Goal: Check status: Check status

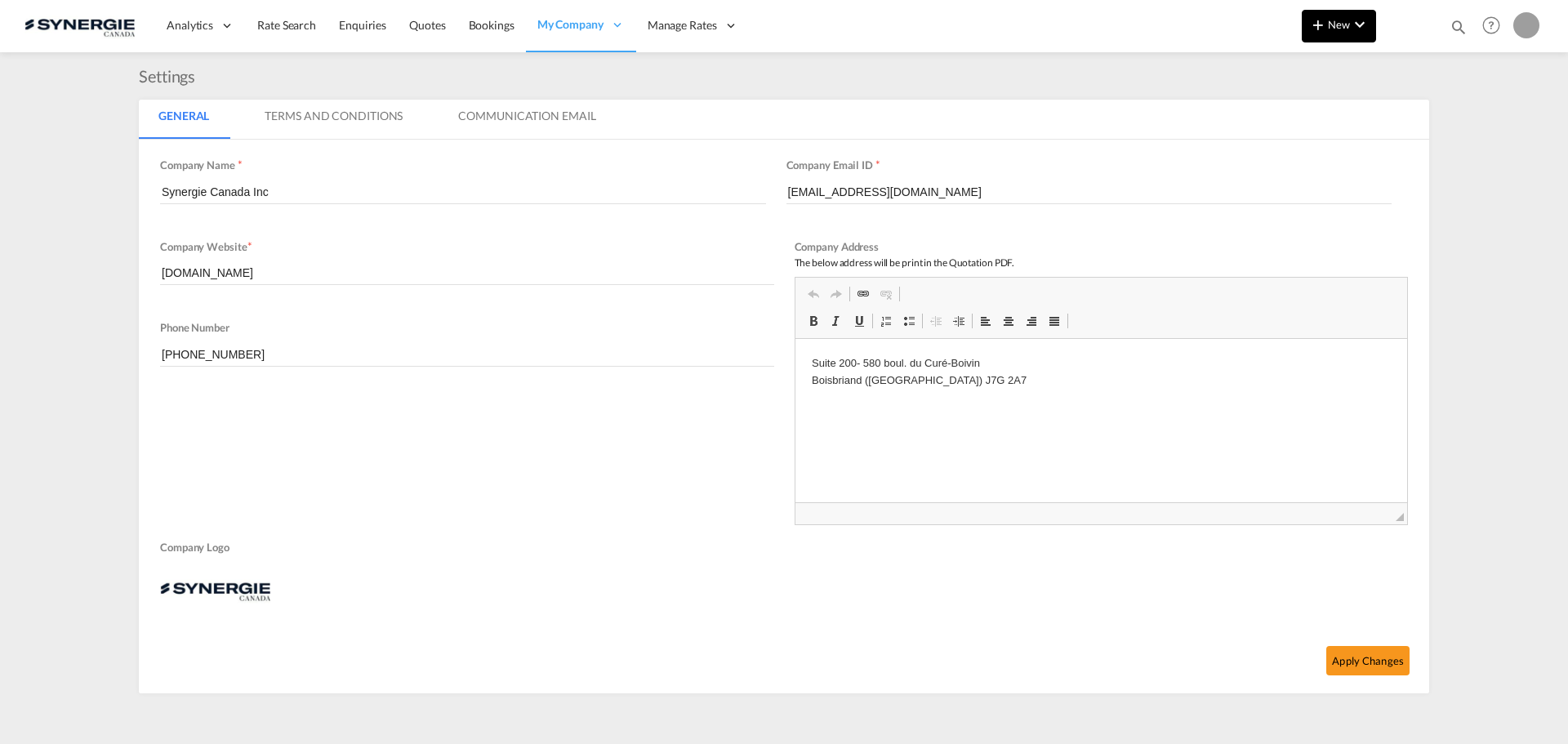
click at [843, 26] on md-icon "icon-chevron-down" at bounding box center [1359, 24] width 19 height 19
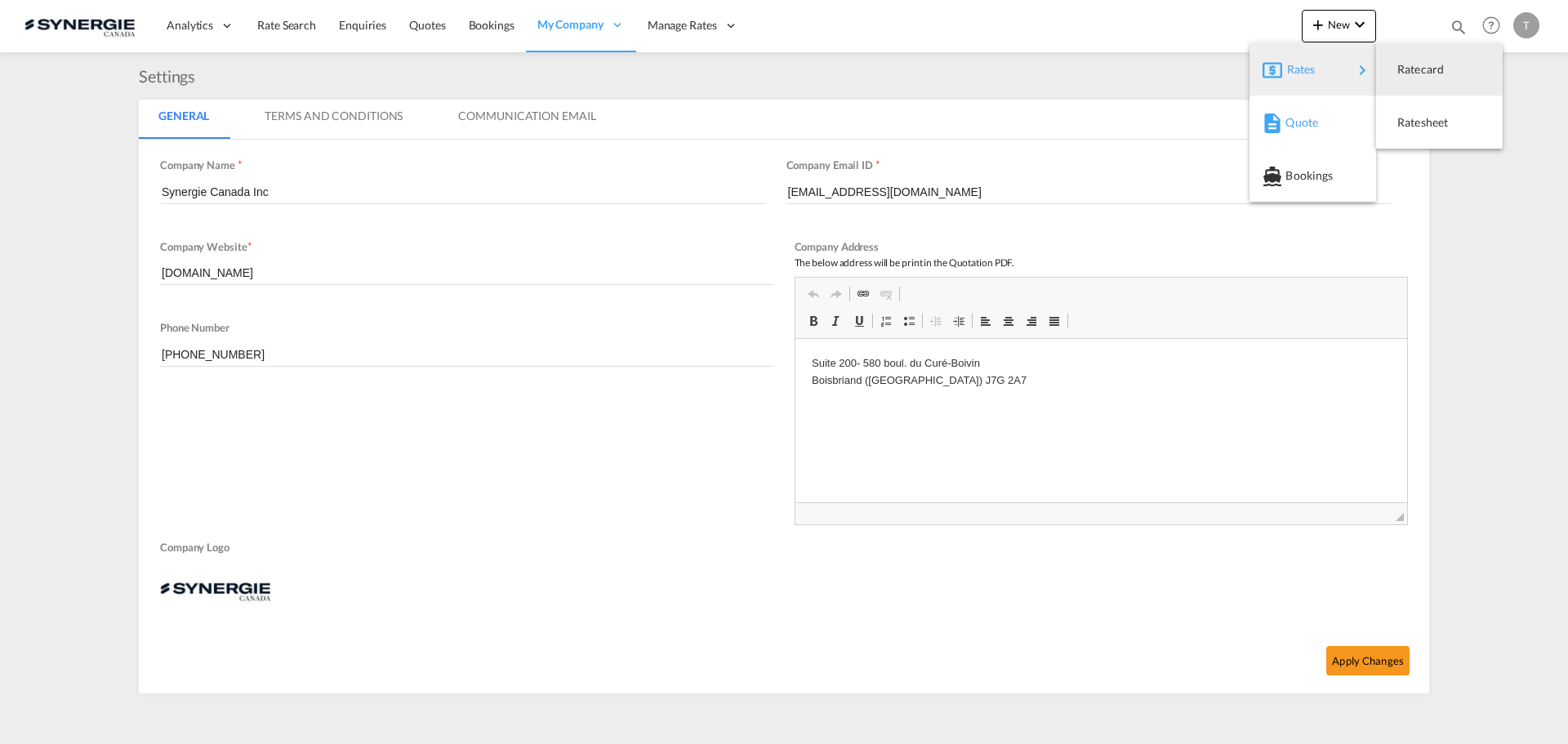
click at [843, 110] on span "Quote" at bounding box center [1294, 122] width 18 height 33
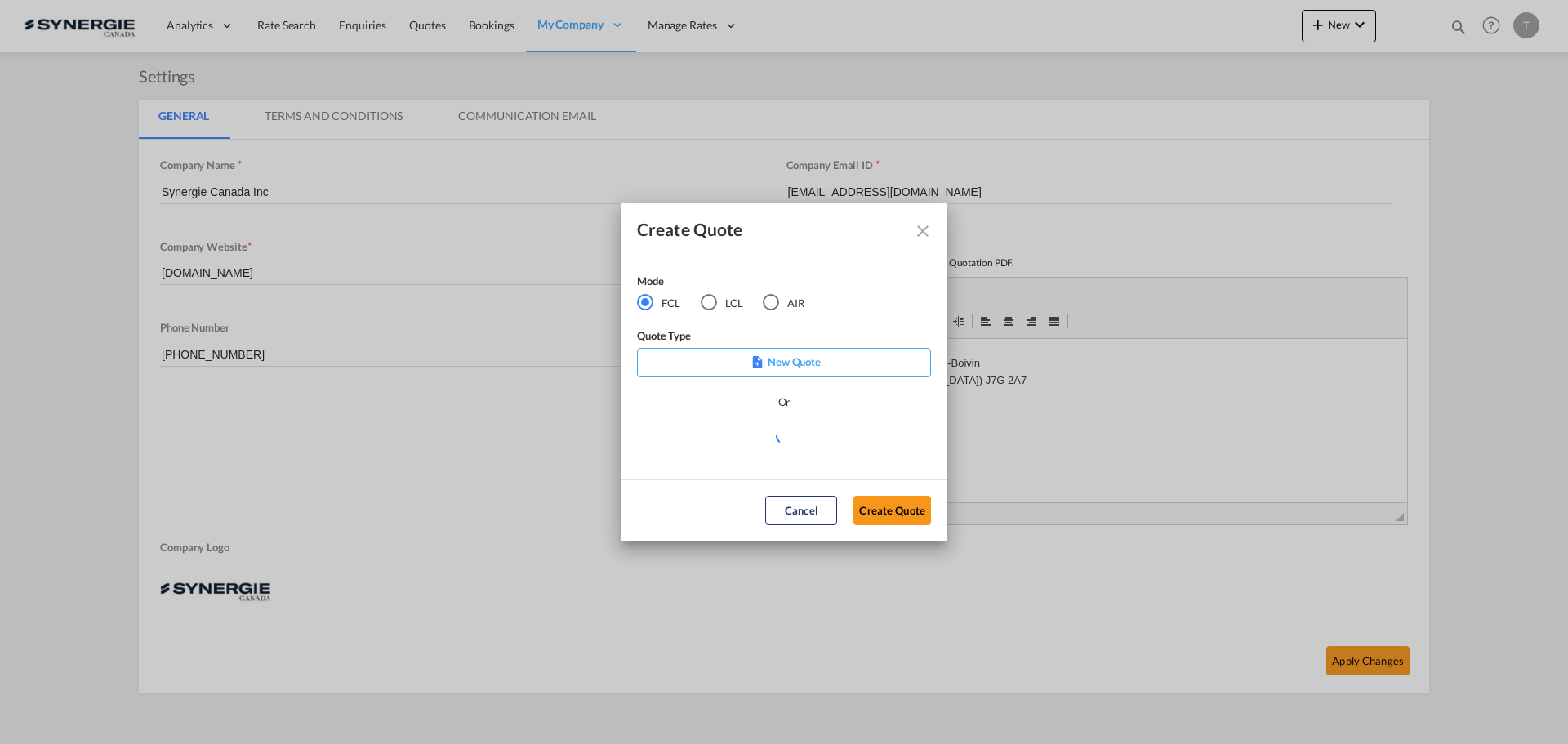
click at [843, 231] on div "Create Quote" at bounding box center [784, 229] width 327 height 54
click at [843, 222] on md-icon "Close dialog" at bounding box center [923, 231] width 19 height 19
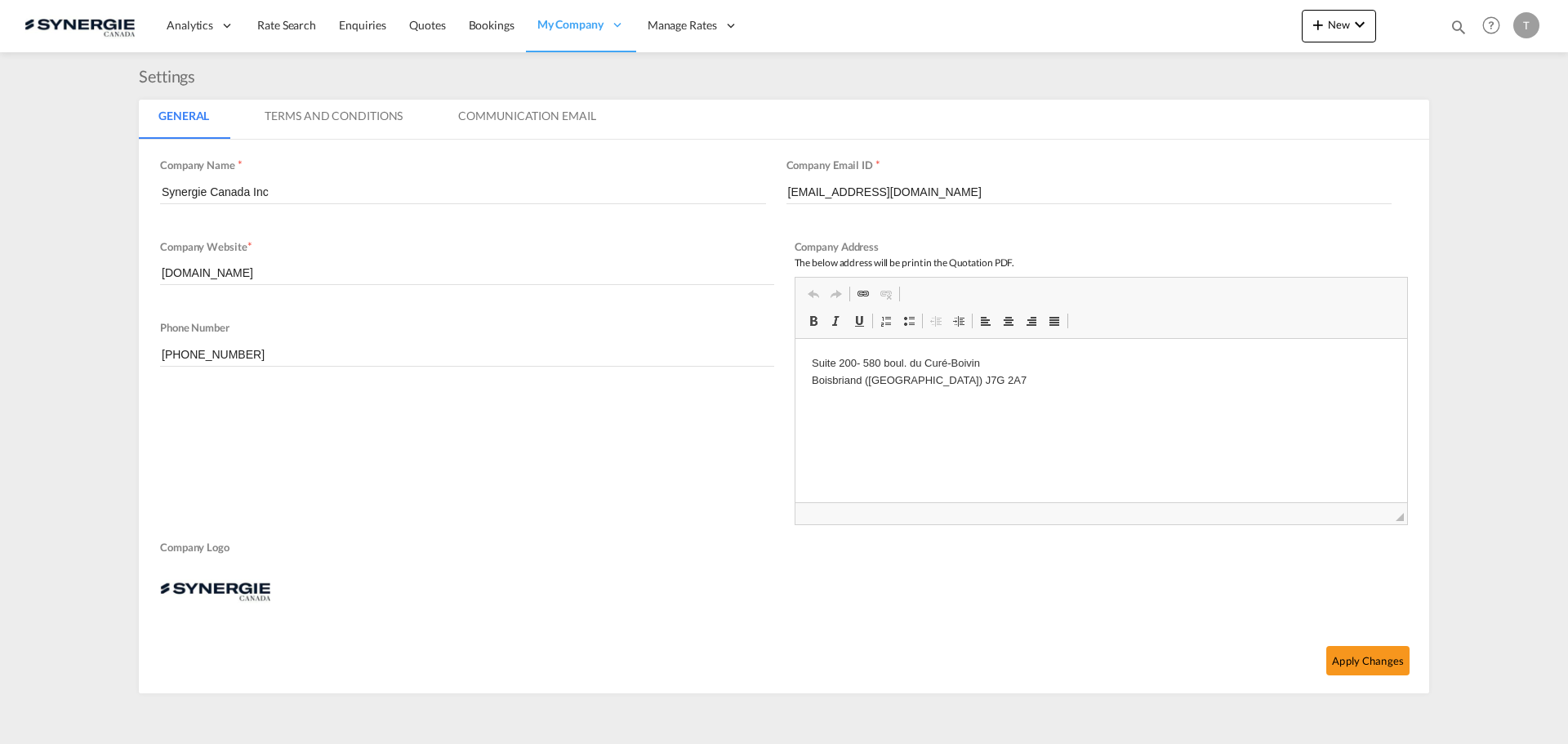
click at [843, 28] on md-icon "icon-magnify" at bounding box center [1458, 26] width 18 height 18
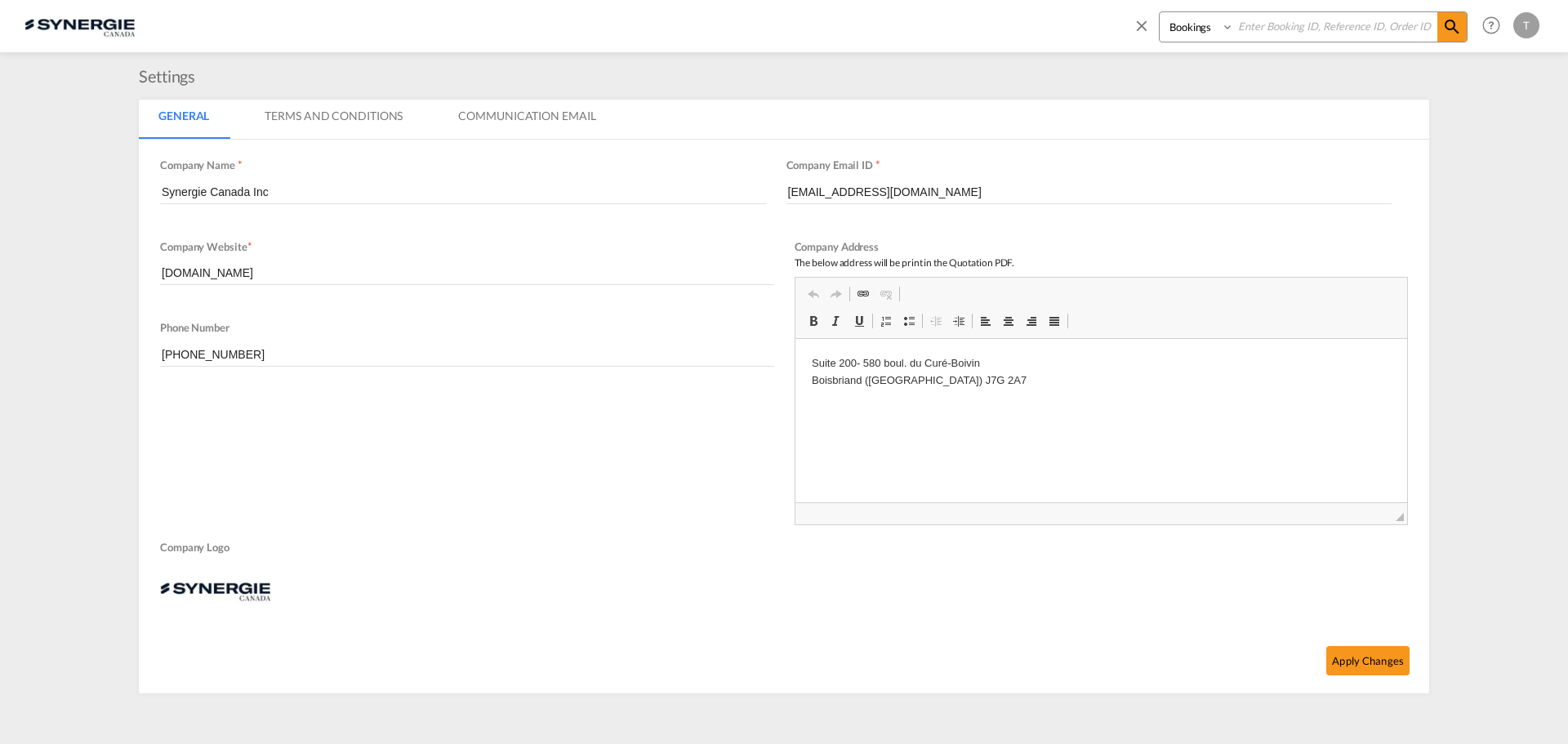
click at [843, 24] on select "Bookings Quotes Enquiries" at bounding box center [1198, 27] width 78 height 29
select select "Quotes"
click at [843, 13] on select "Bookings Quotes Enquiries" at bounding box center [1198, 27] width 78 height 29
click at [843, 24] on input at bounding box center [1335, 27] width 203 height 29
paste input "SYC000014937"
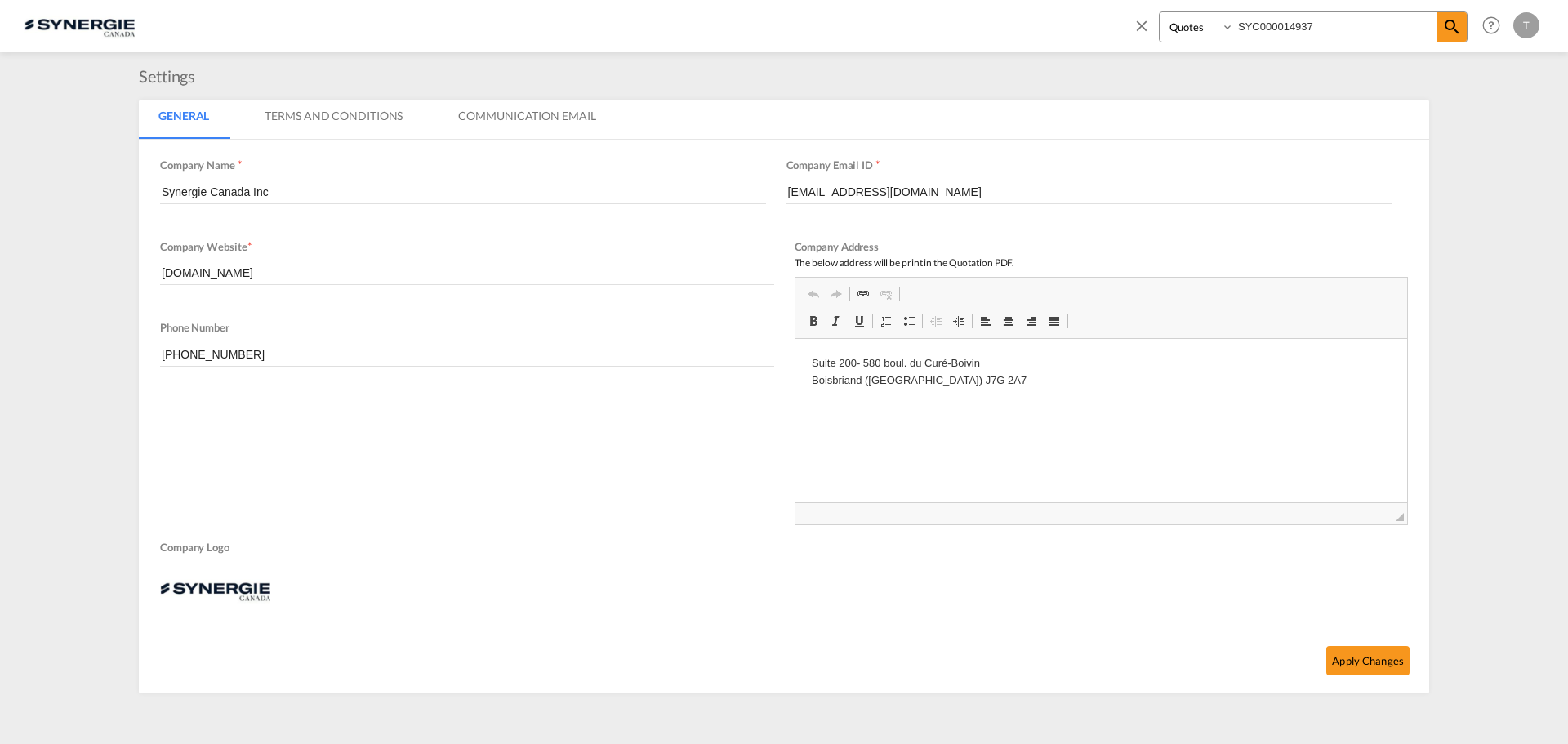
type input "SYC000014937"
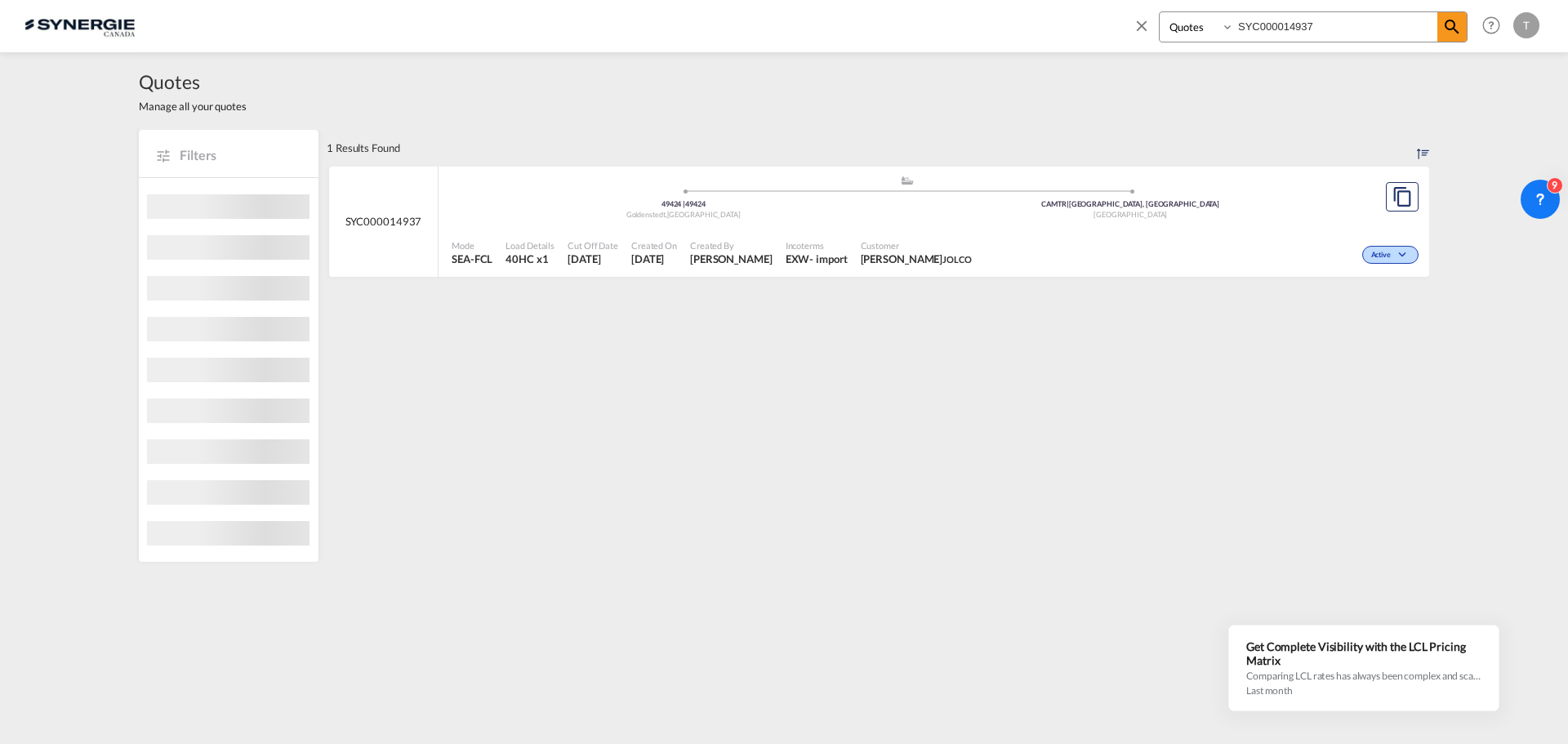
click at [843, 260] on div "Active" at bounding box center [1200, 253] width 444 height 40
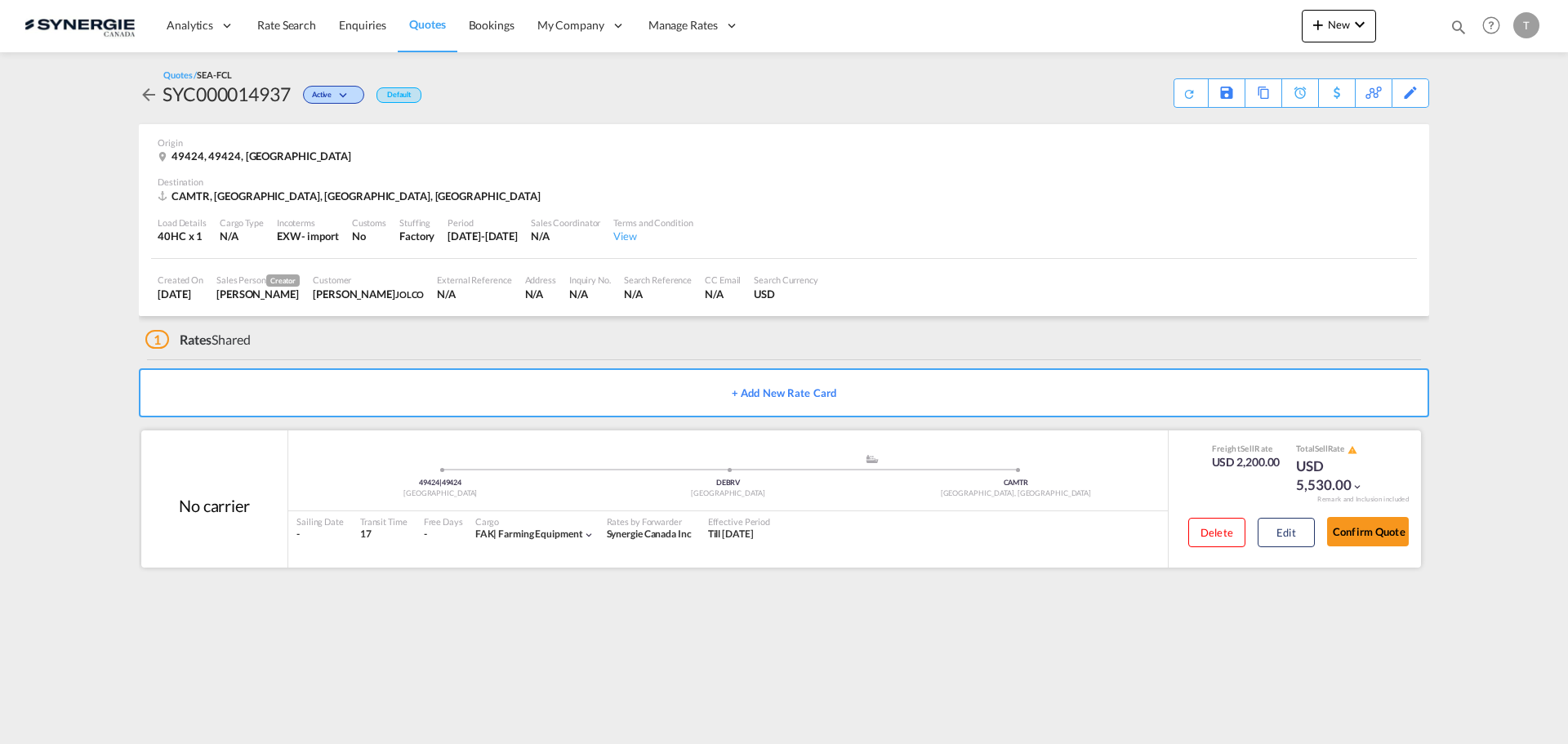
click at [976, 528] on div "Sailing Date - Transit Time 17 Free Days View - Cargo FAK | farming equipment R…" at bounding box center [728, 528] width 880 height 35
click at [1280, 527] on button "Edit" at bounding box center [1287, 533] width 57 height 29
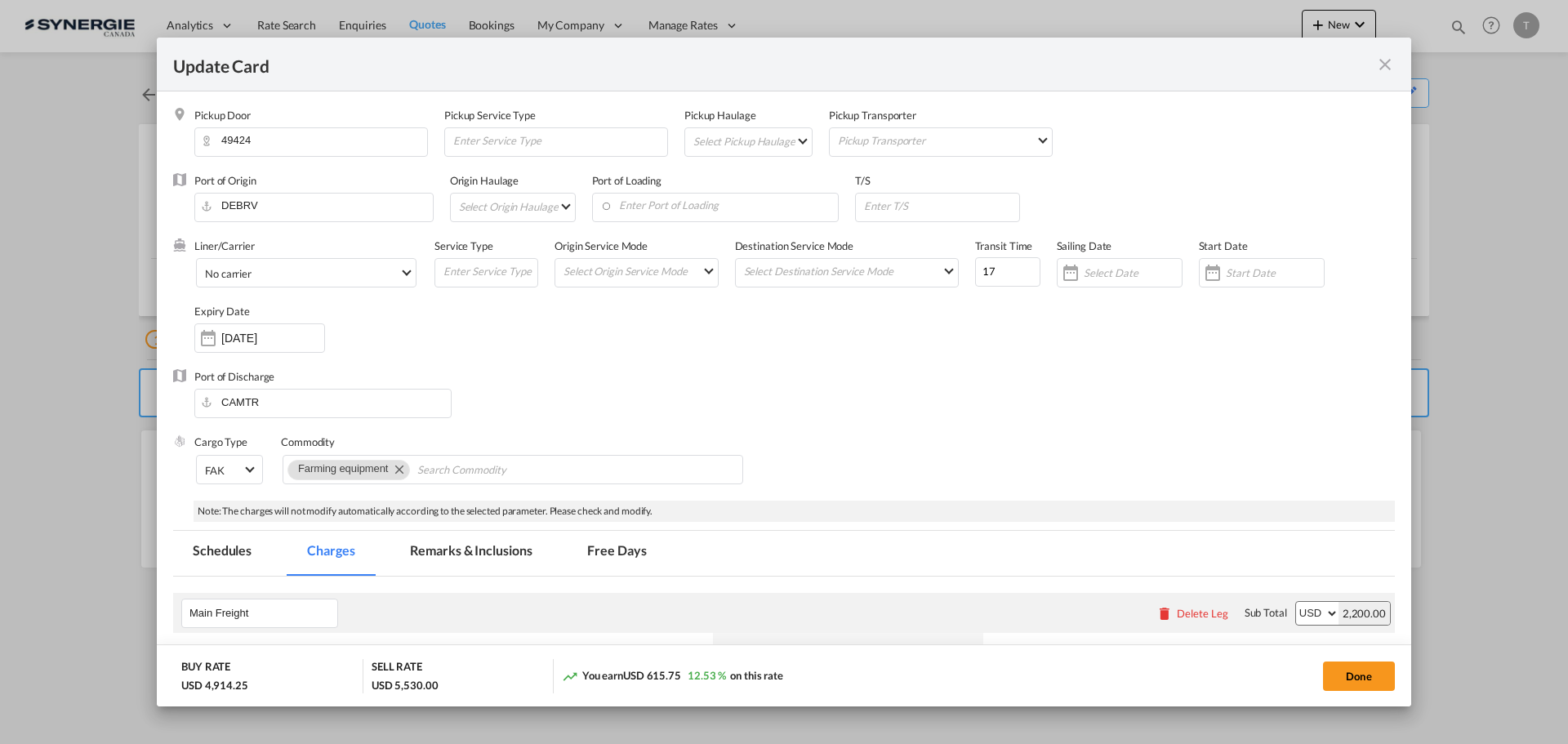
select select "per equipment"
select select "per B/L"
select select "per equipment"
select select "per B/L"
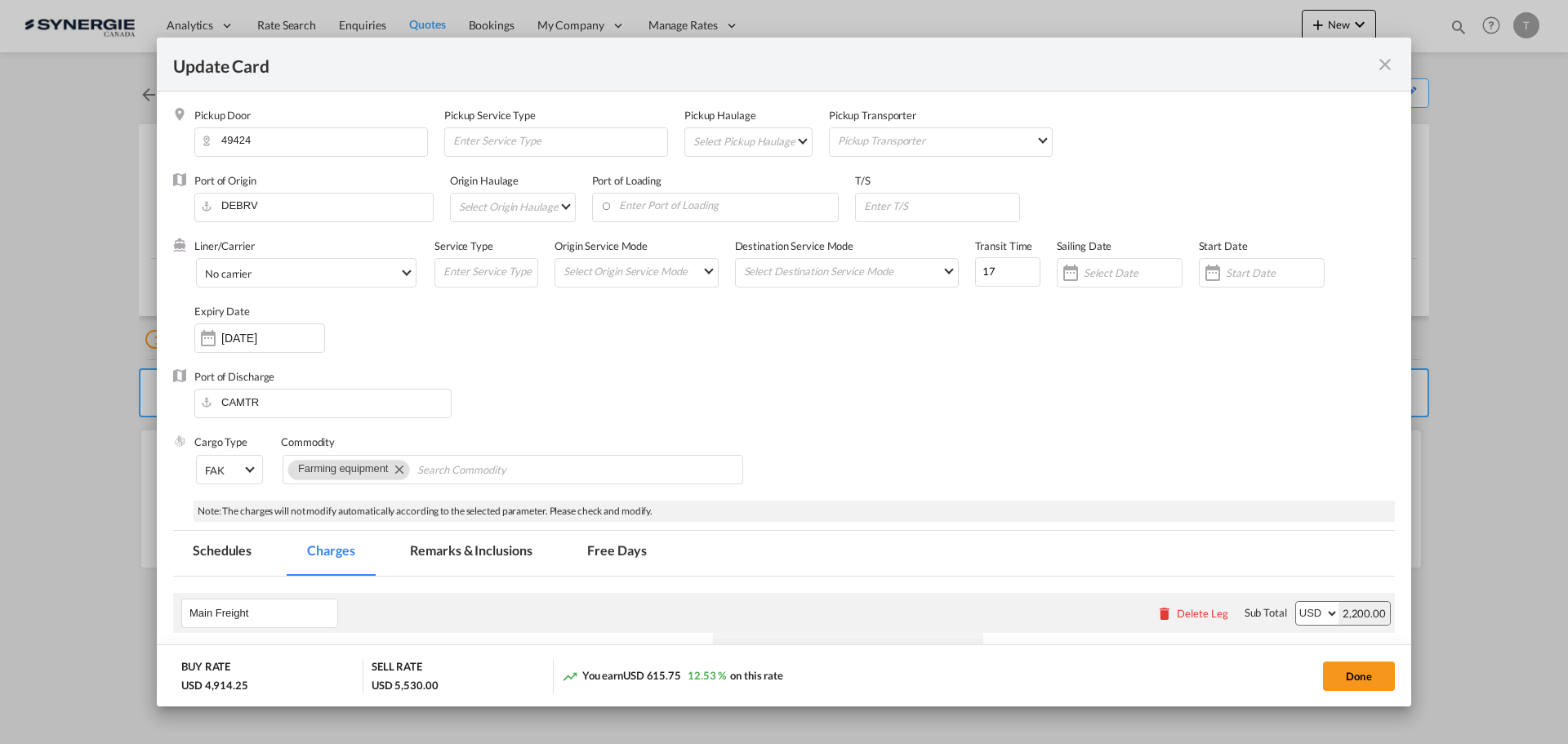
select select "per equipment"
select select "per container"
select select "per B/L"
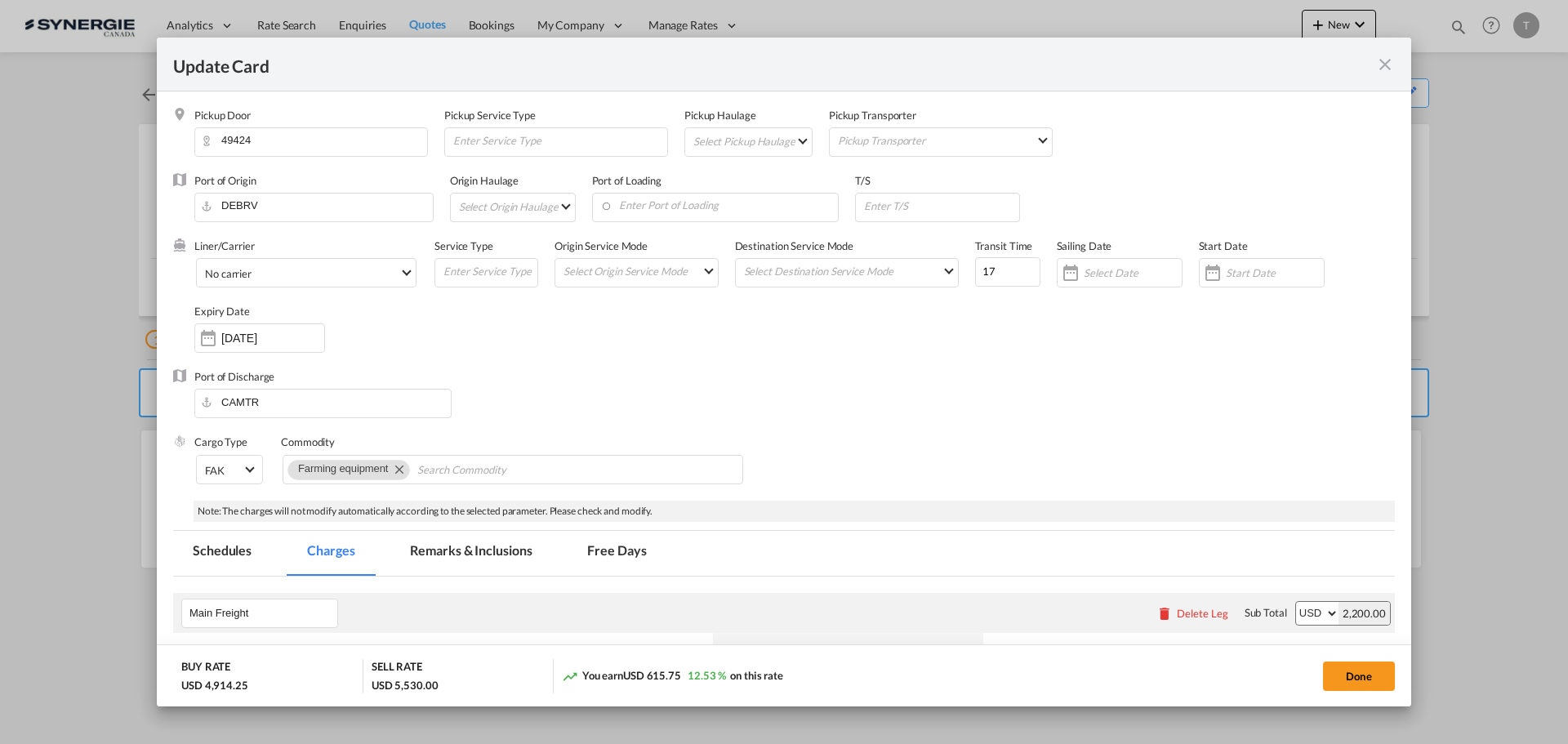
select select "per B/L"
select select "per shipment"
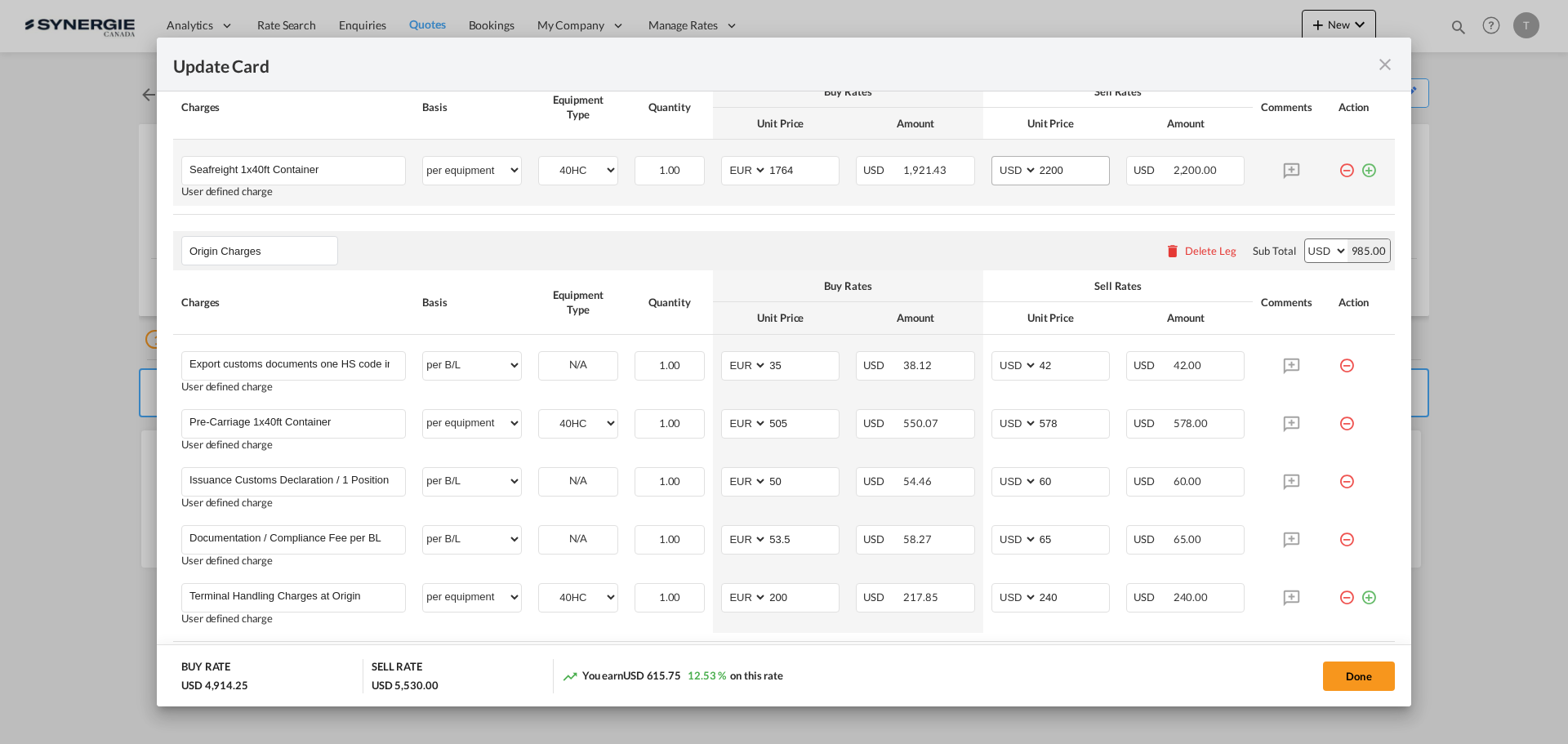
scroll to position [571, 0]
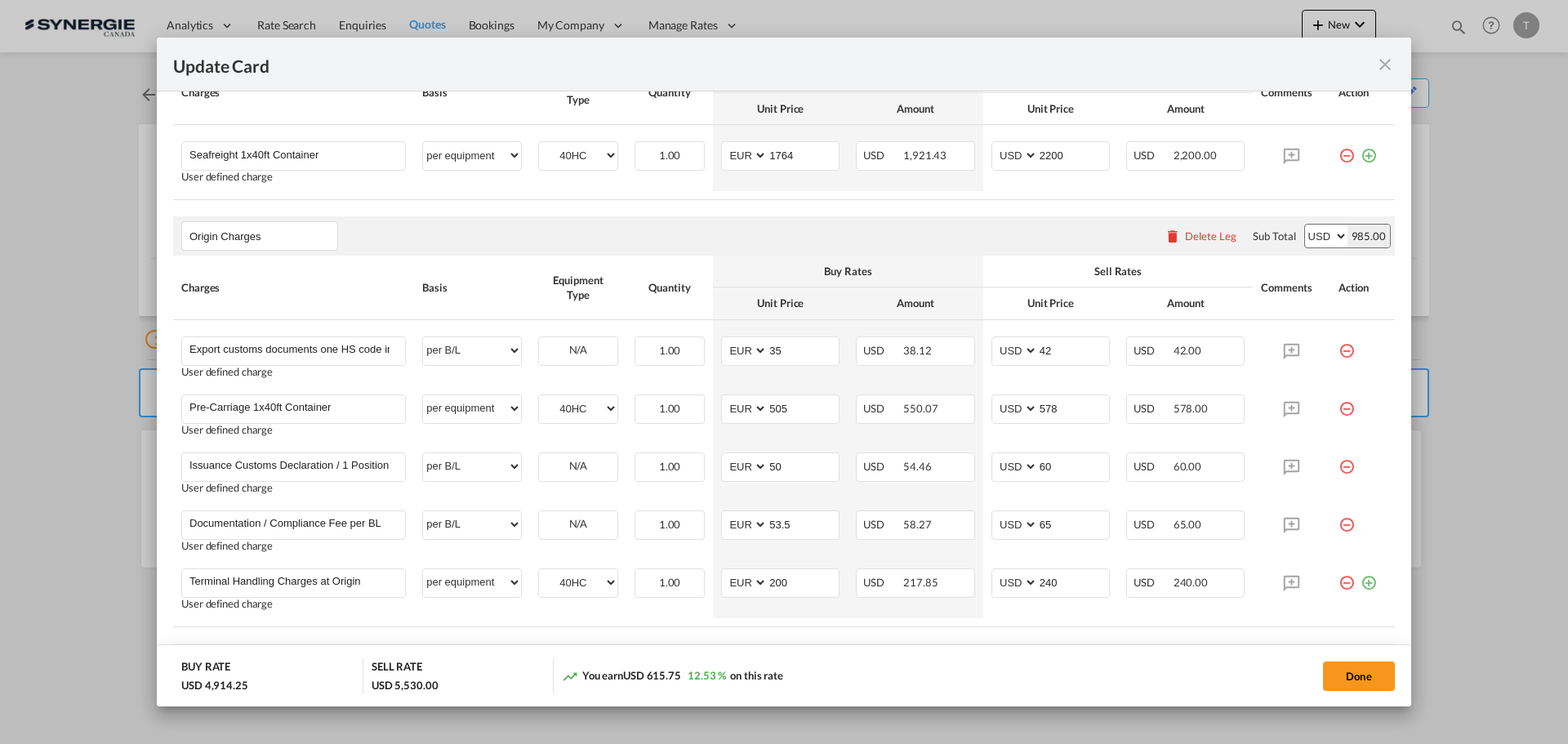
click at [1389, 63] on md-icon "icon-close fg-AAA8AD m-0 pointer" at bounding box center [1384, 64] width 19 height 19
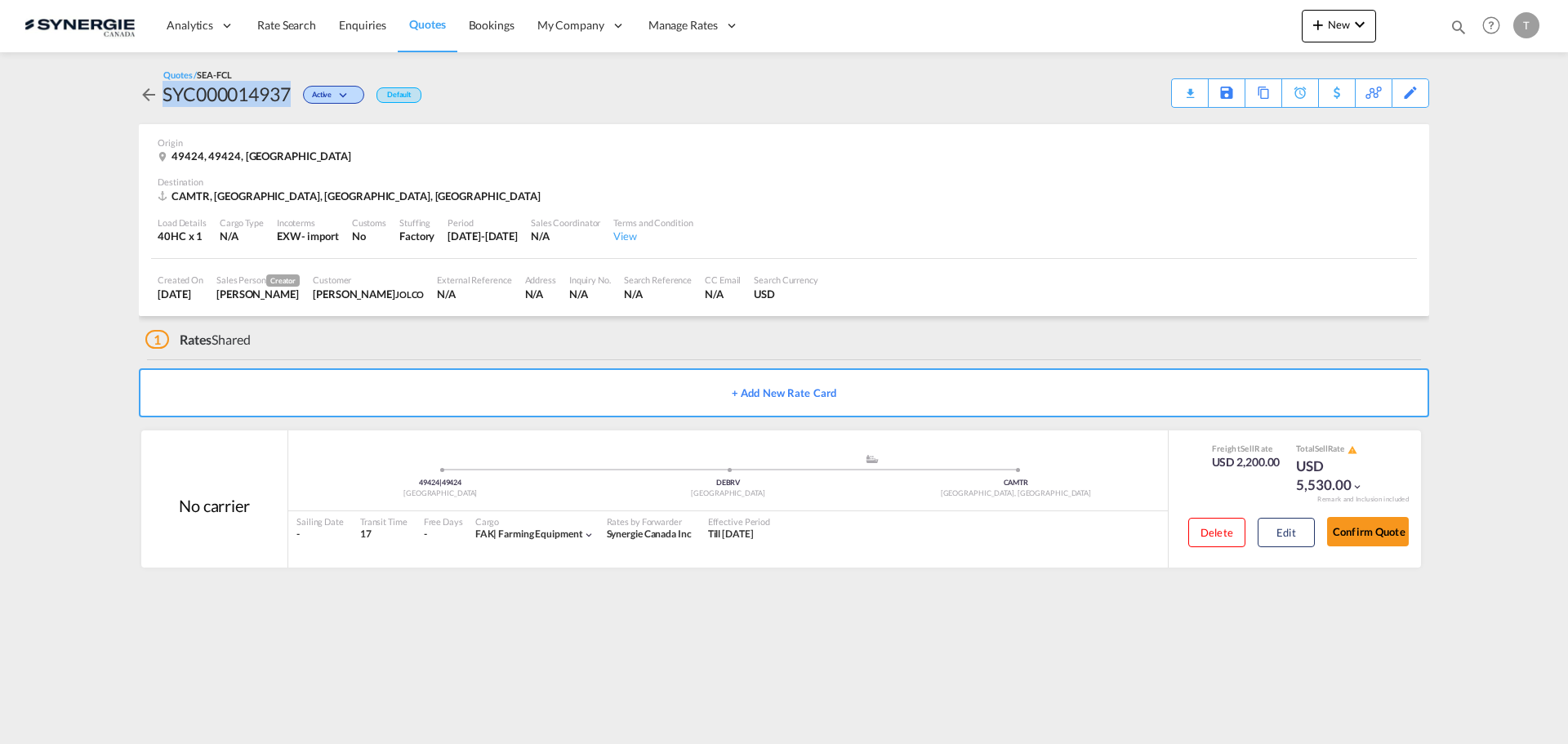
drag, startPoint x: 292, startPoint y: 99, endPoint x: 164, endPoint y: 102, distance: 128.0
click at [164, 102] on div "SYC000014937" at bounding box center [227, 94] width 128 height 26
copy div "SYC000014937"
